Goal: Task Accomplishment & Management: Complete application form

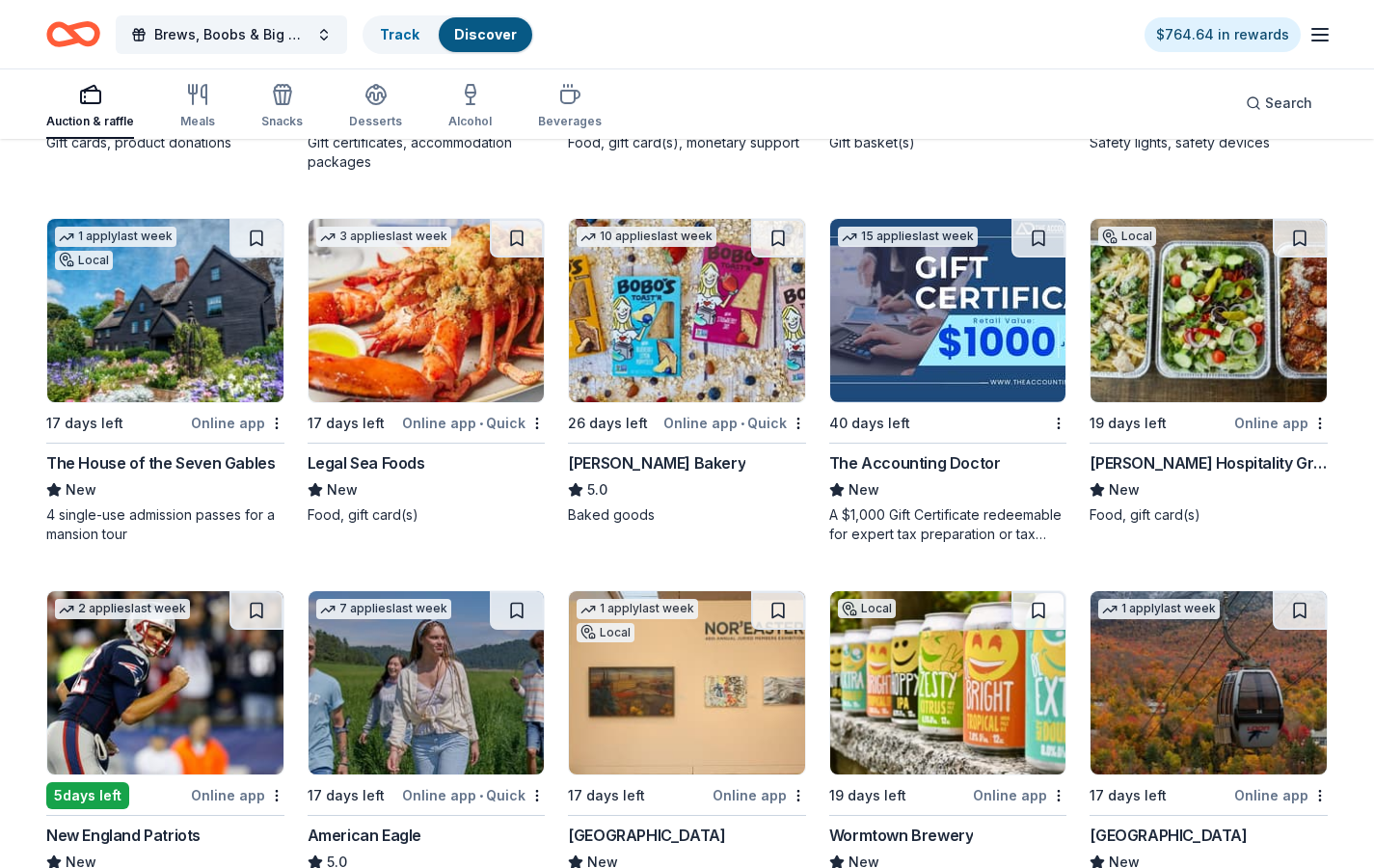
scroll to position [1810, 0]
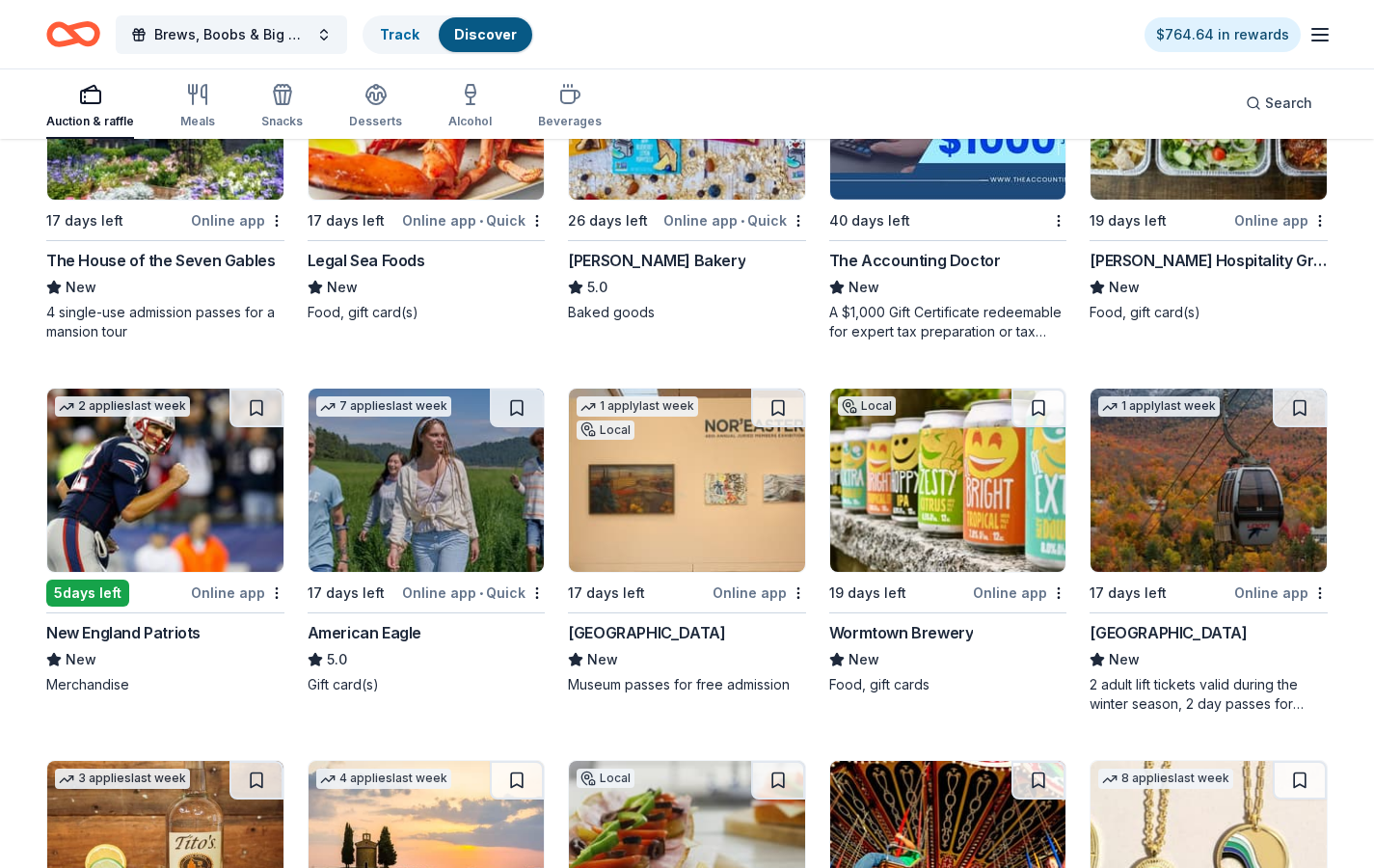
click at [369, 279] on div "New" at bounding box center [427, 287] width 238 height 23
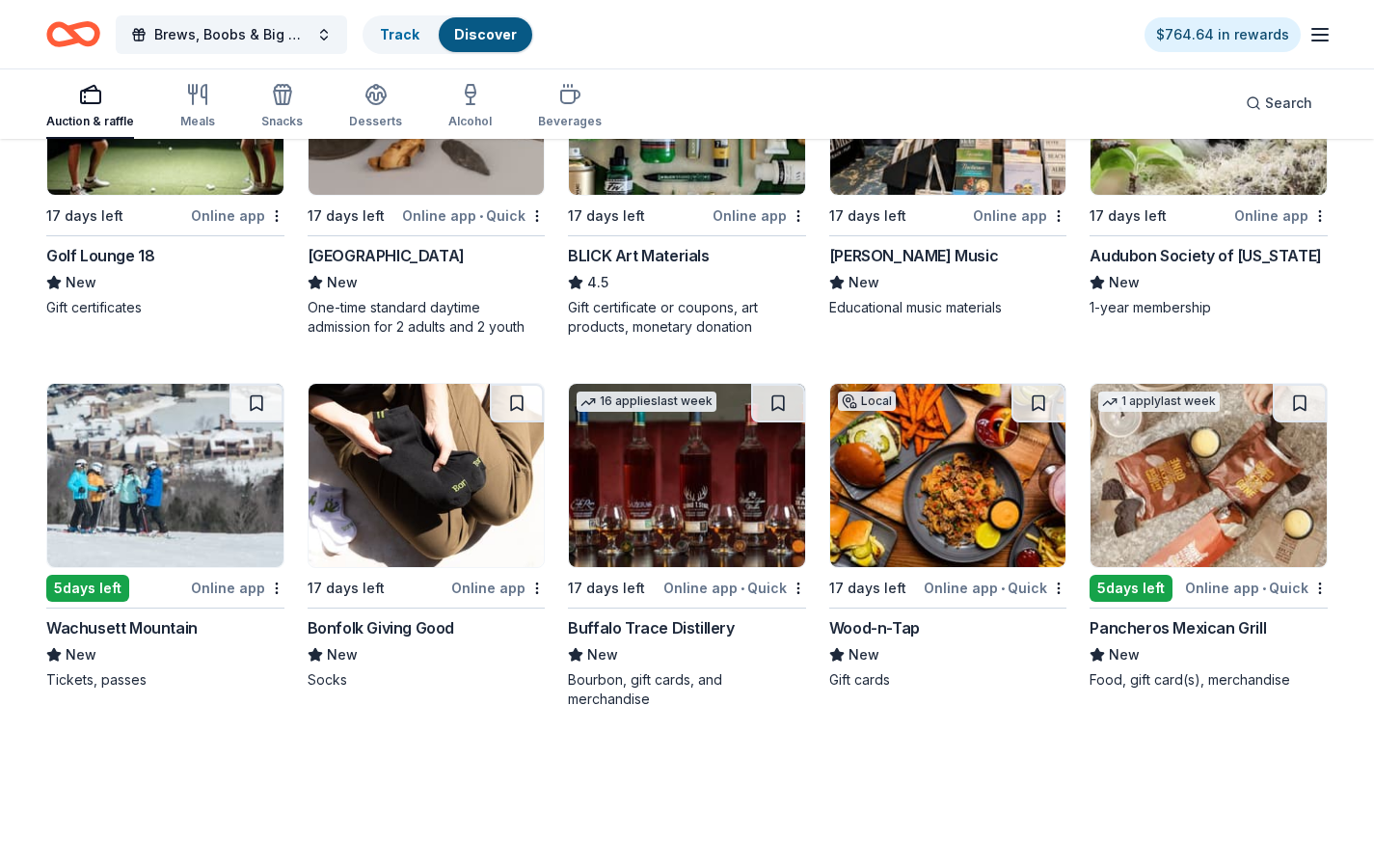
scroll to position [3299, 0]
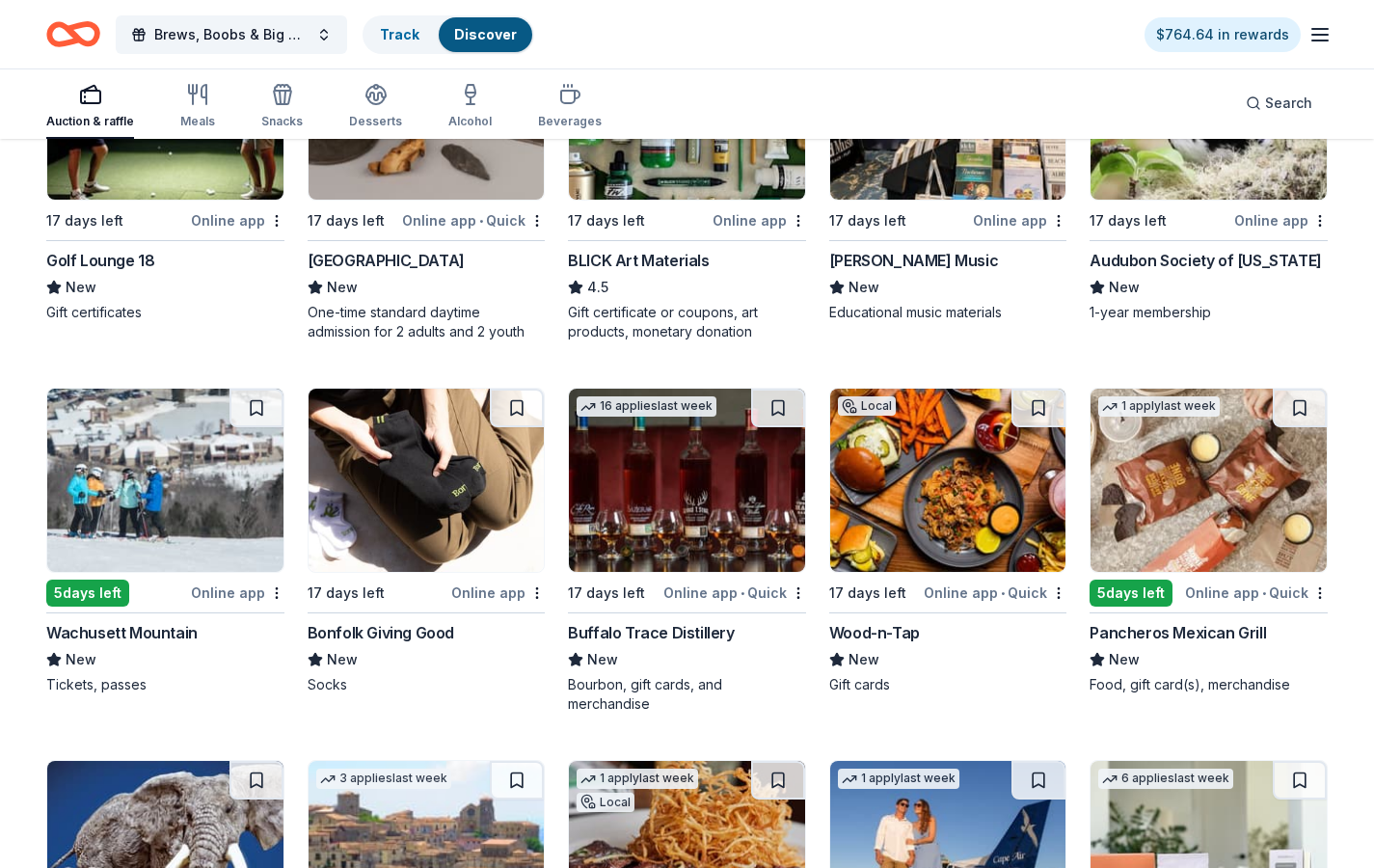
click at [708, 494] on img at bounding box center [687, 480] width 236 height 183
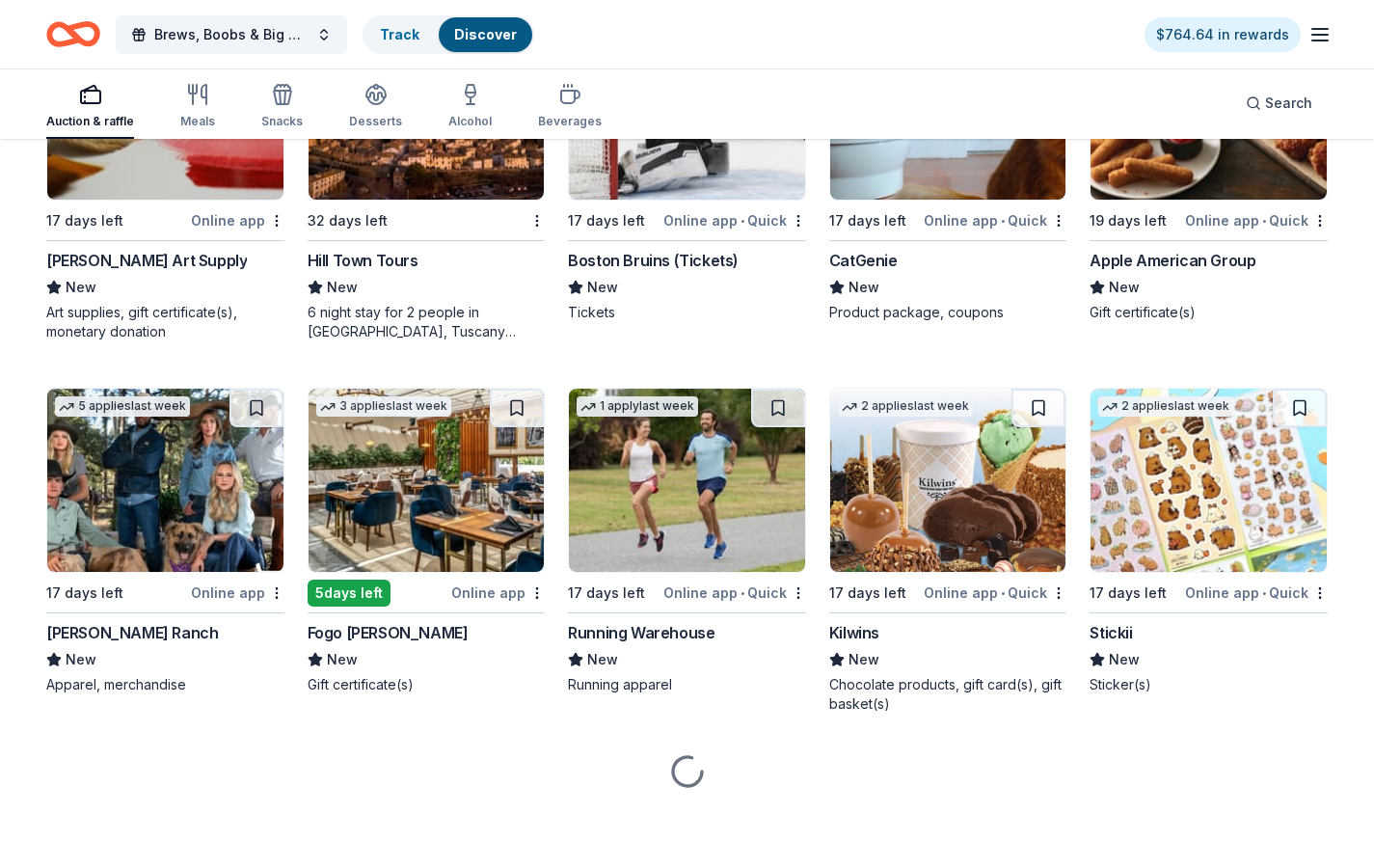
scroll to position [4788, 0]
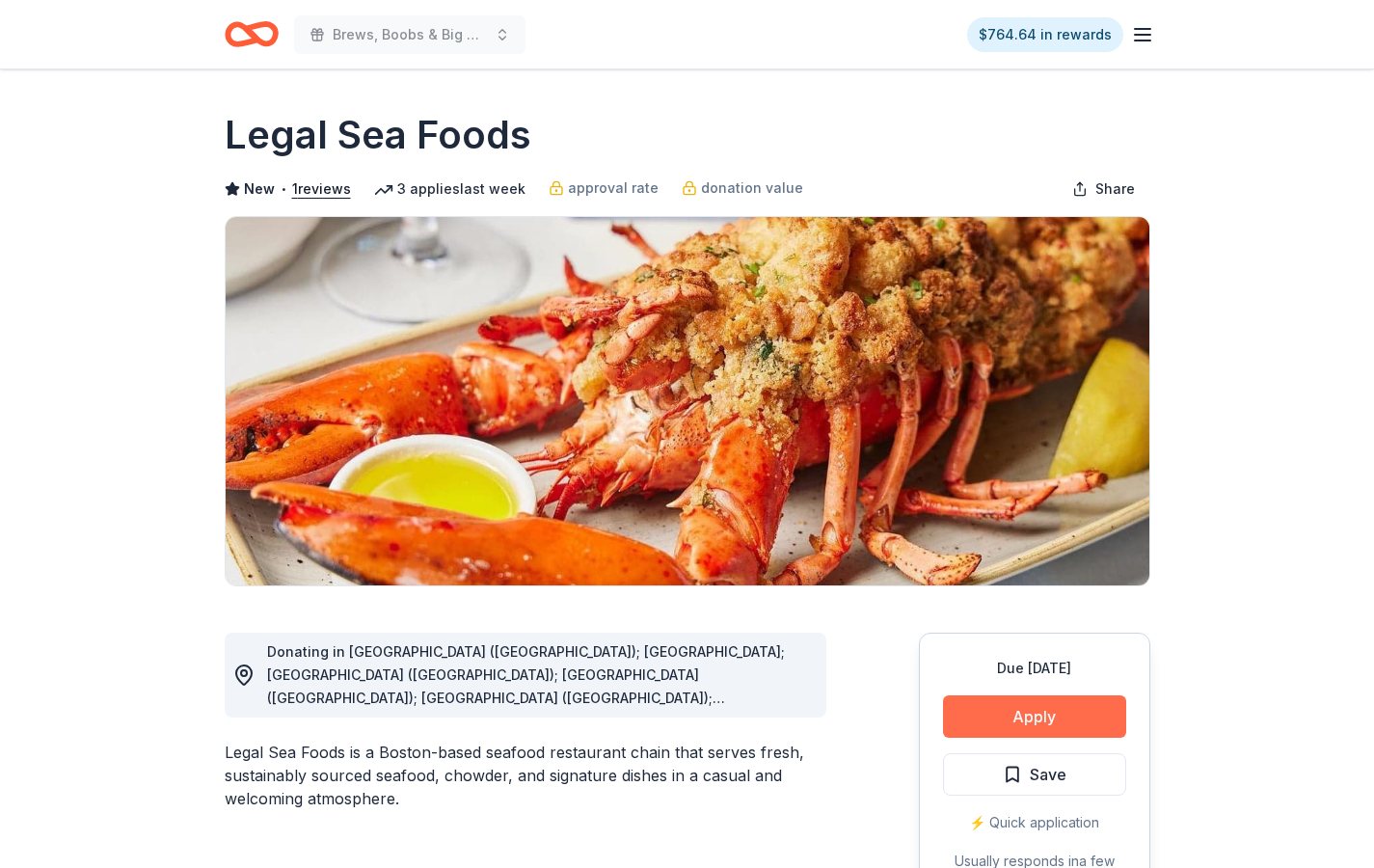
click at [1027, 733] on button "Apply" at bounding box center [1034, 717] width 183 height 43
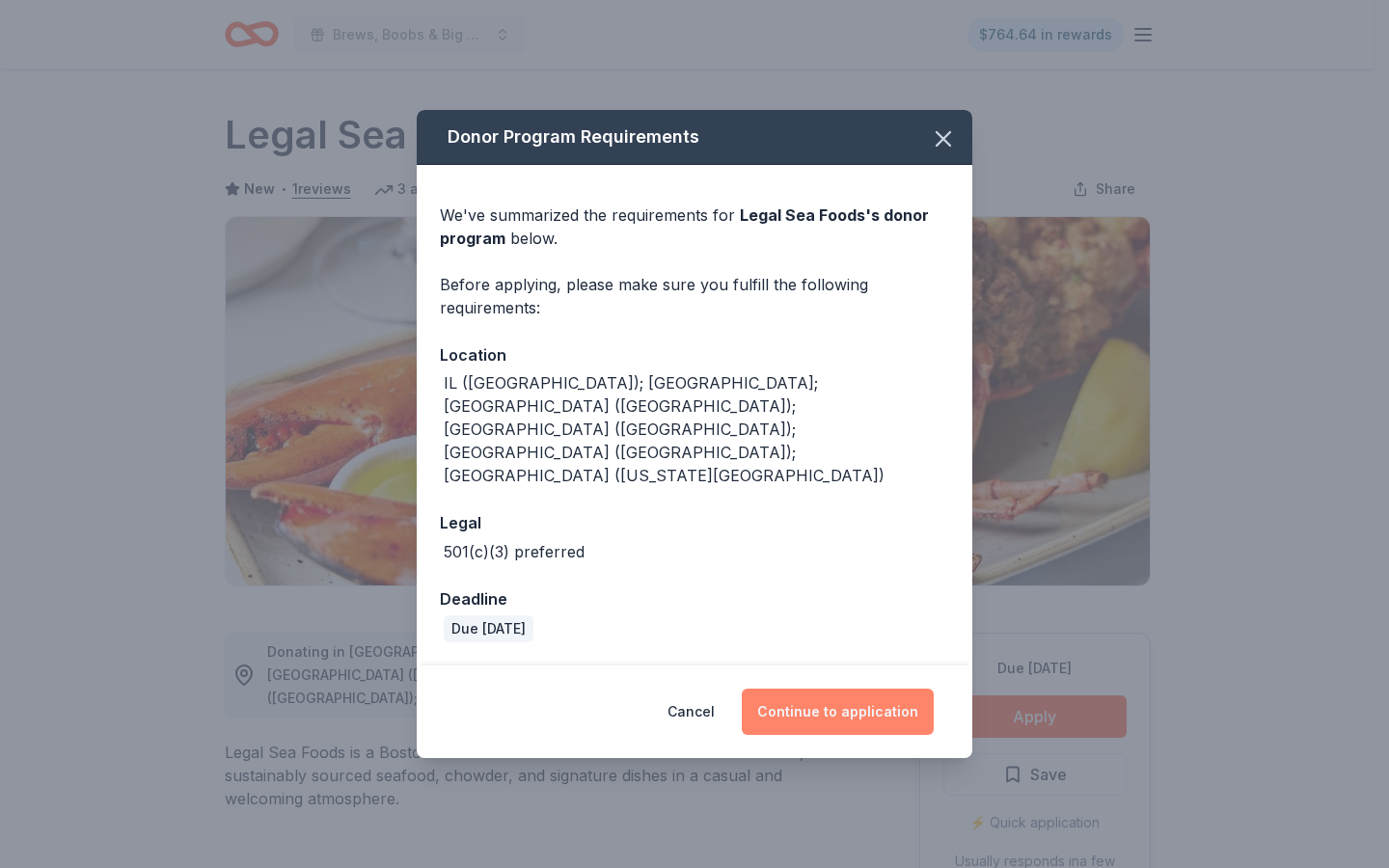
click at [844, 689] on button "Continue to application" at bounding box center [838, 712] width 192 height 46
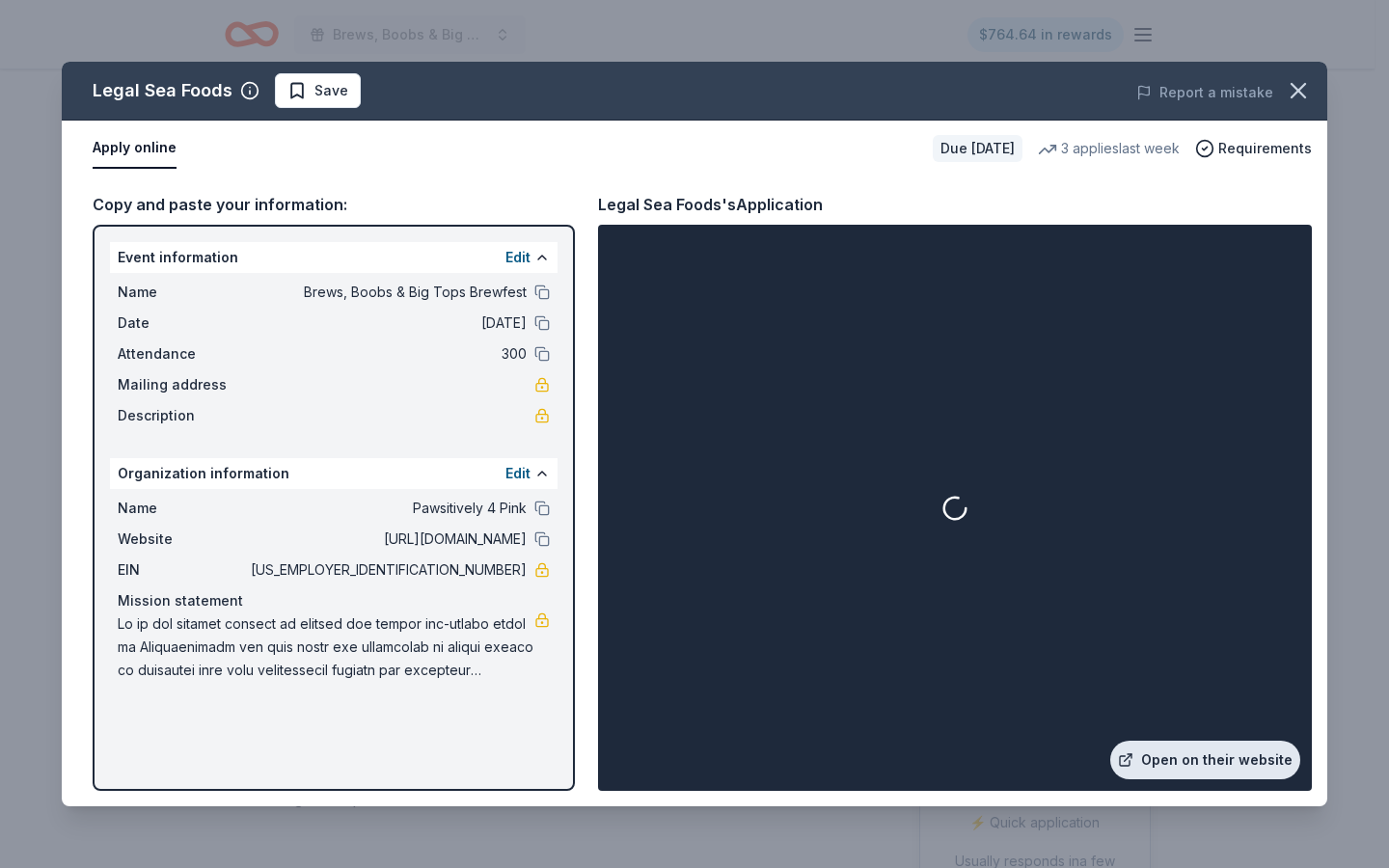
click at [1194, 761] on link "Open on their website" at bounding box center [1205, 761] width 190 height 39
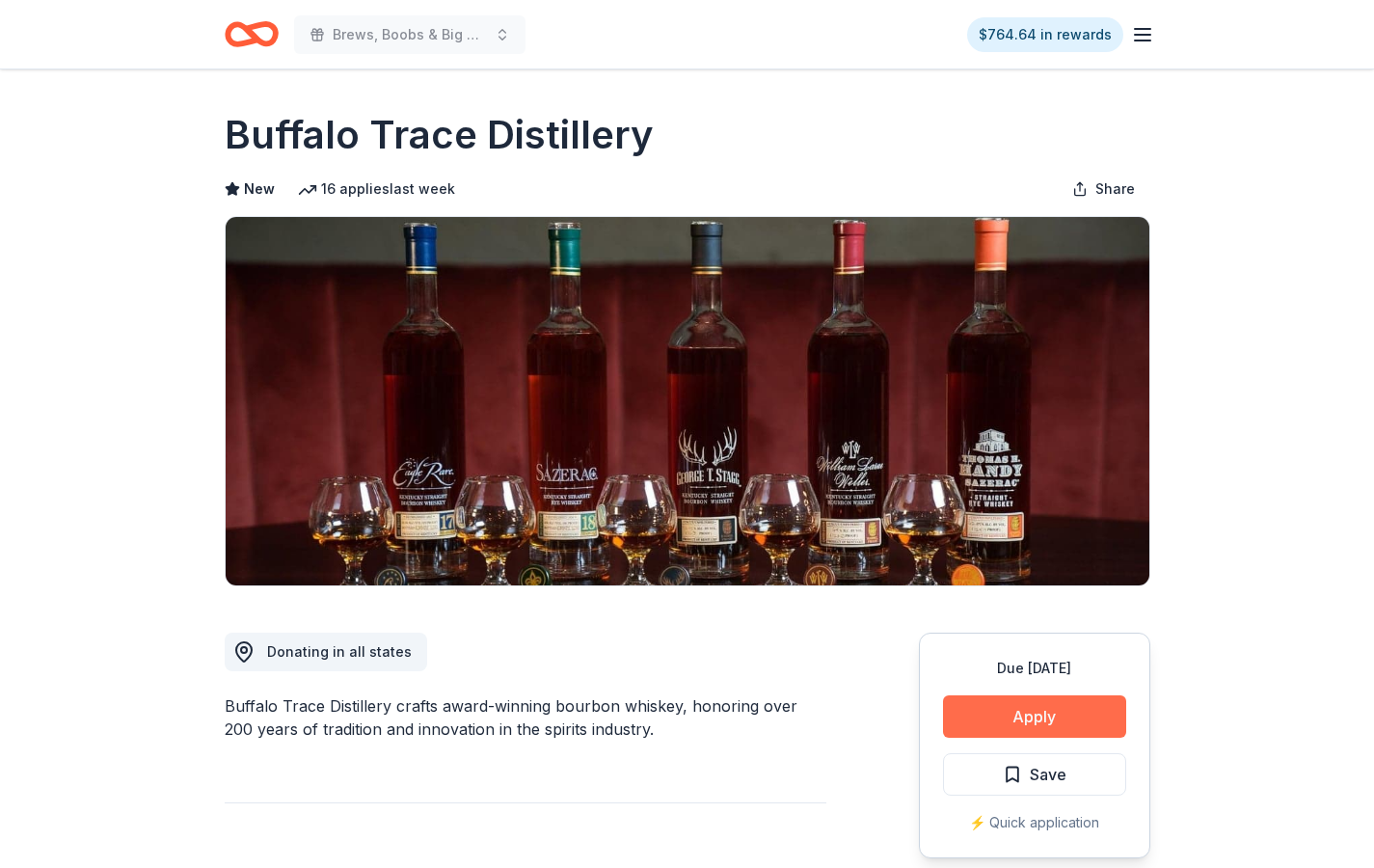
click at [997, 710] on button "Apply" at bounding box center [1034, 717] width 183 height 43
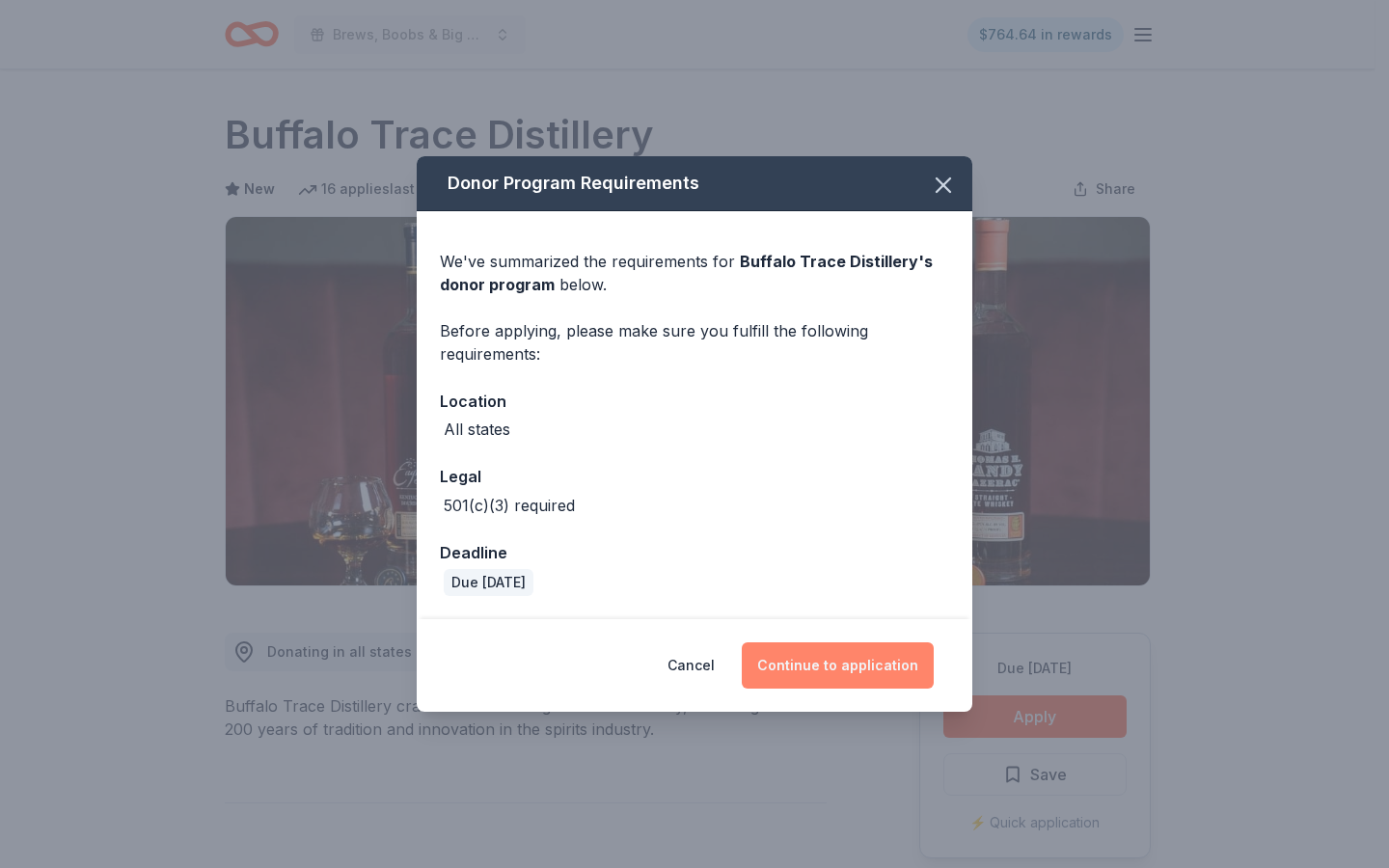
click at [853, 669] on button "Continue to application" at bounding box center [838, 666] width 192 height 46
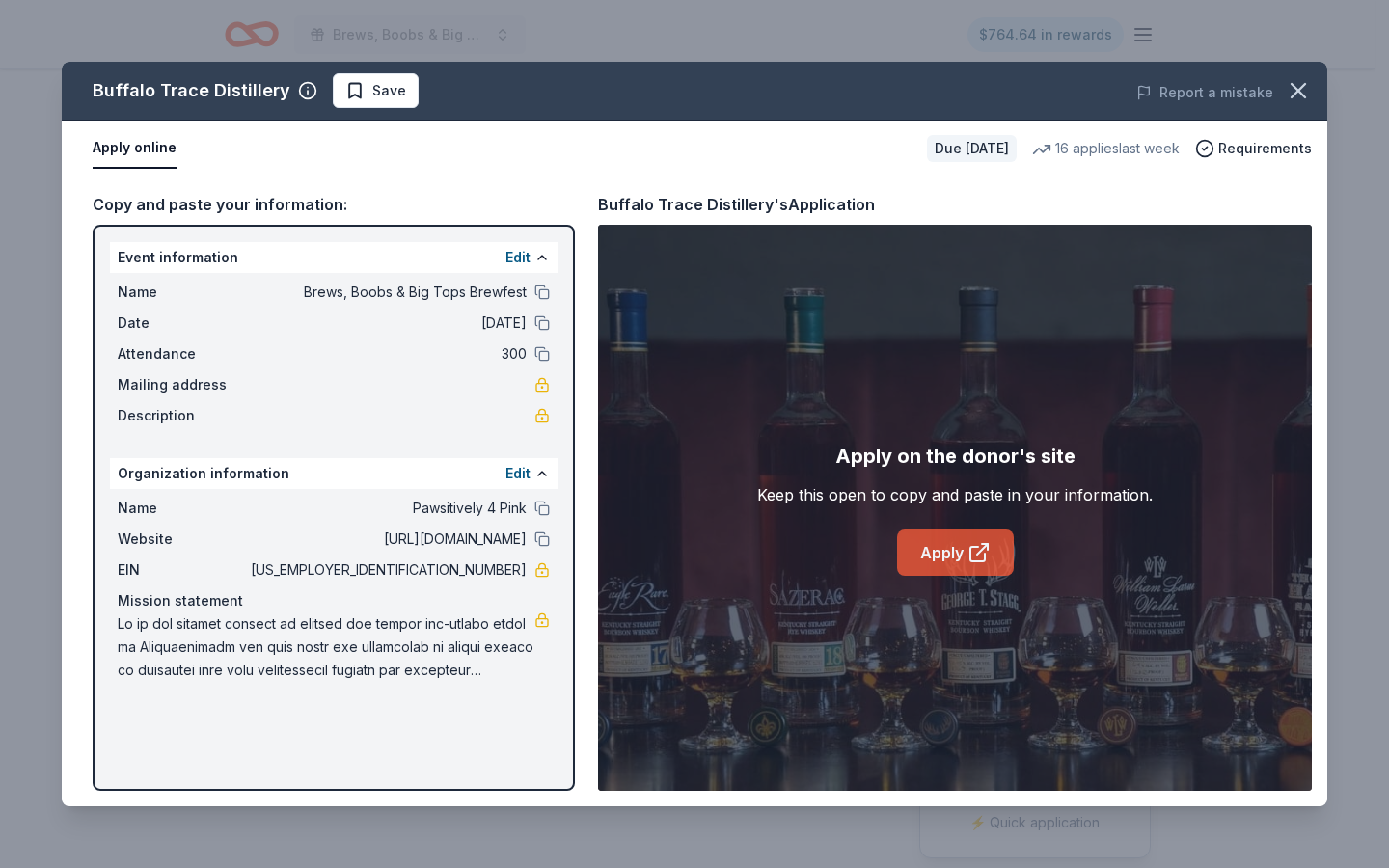
click at [947, 552] on link "Apply" at bounding box center [955, 553] width 117 height 46
